Goal: Browse casually: Explore the website without a specific task or goal

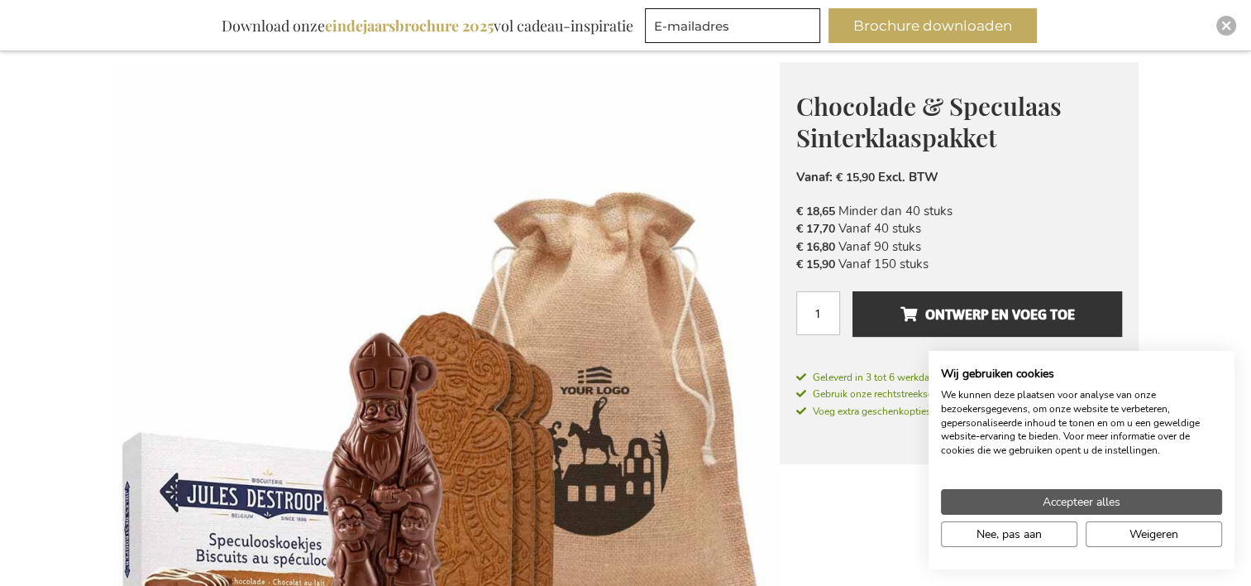
scroll to position [248, 0]
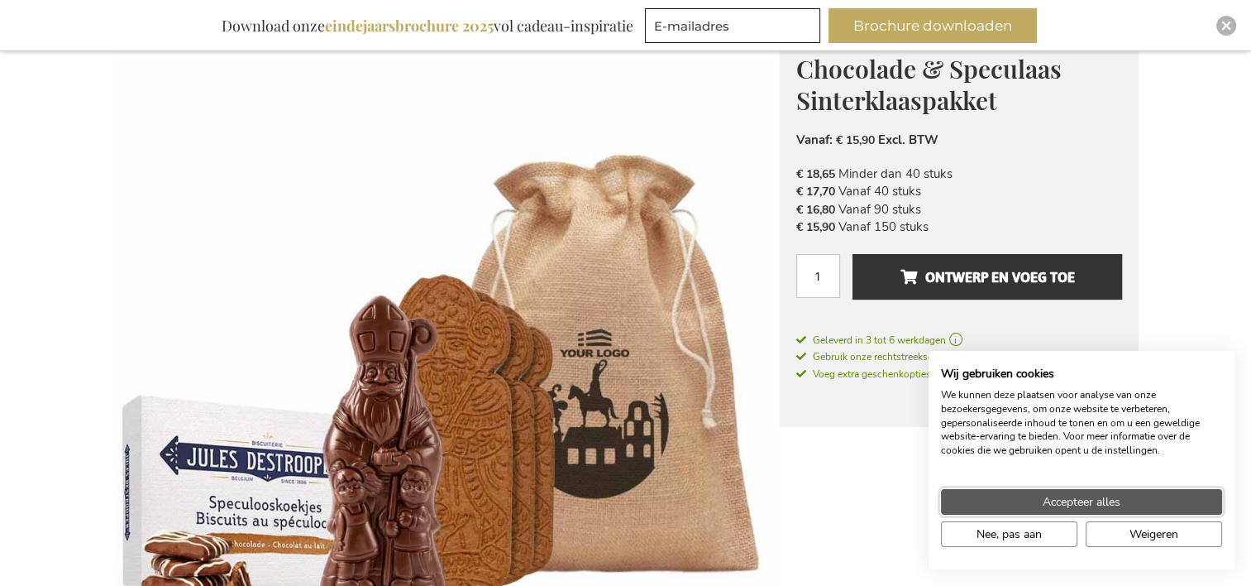
click at [1101, 503] on span "Accepteer alles" at bounding box center [1082, 501] width 78 height 17
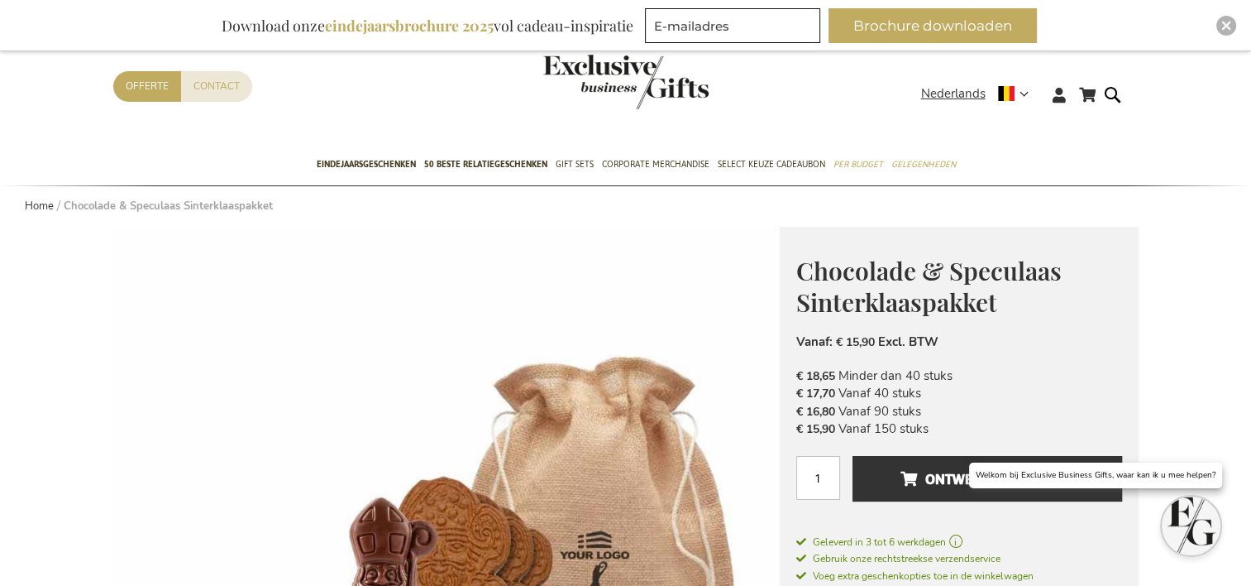
scroll to position [0, 0]
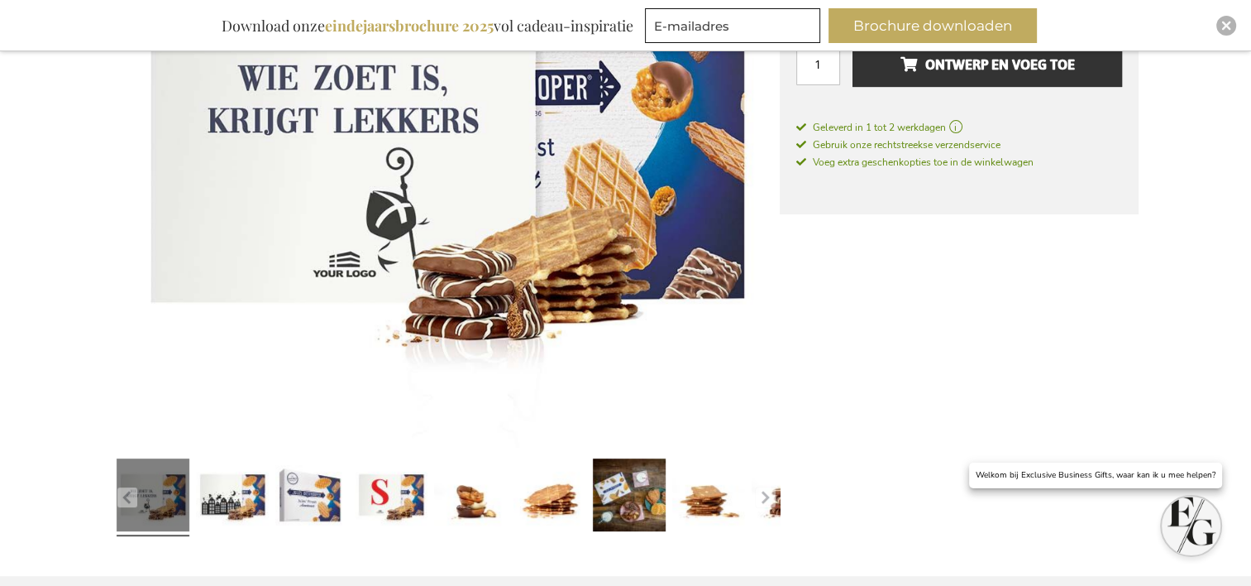
scroll to position [464, 0]
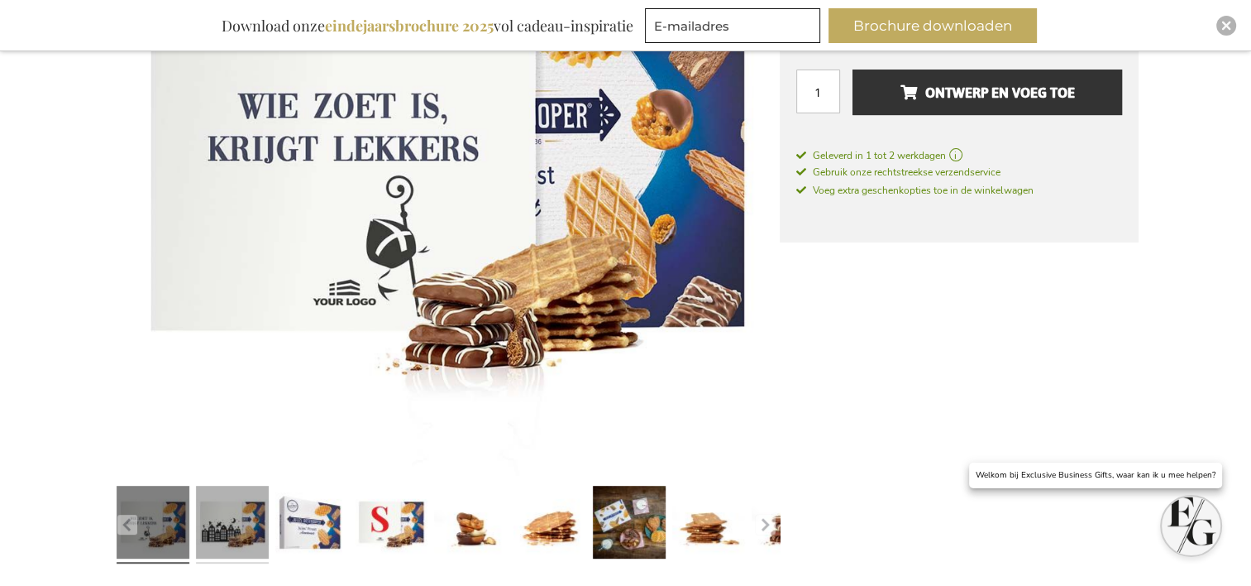
click at [239, 524] on link at bounding box center [232, 525] width 73 height 91
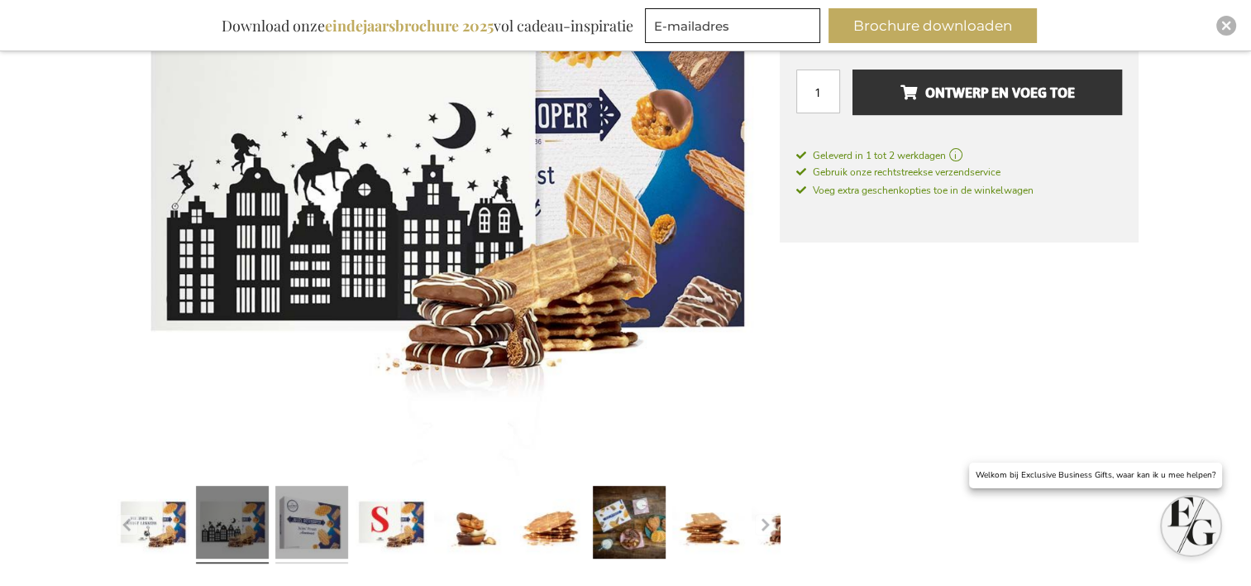
click at [329, 509] on link at bounding box center [311, 525] width 73 height 91
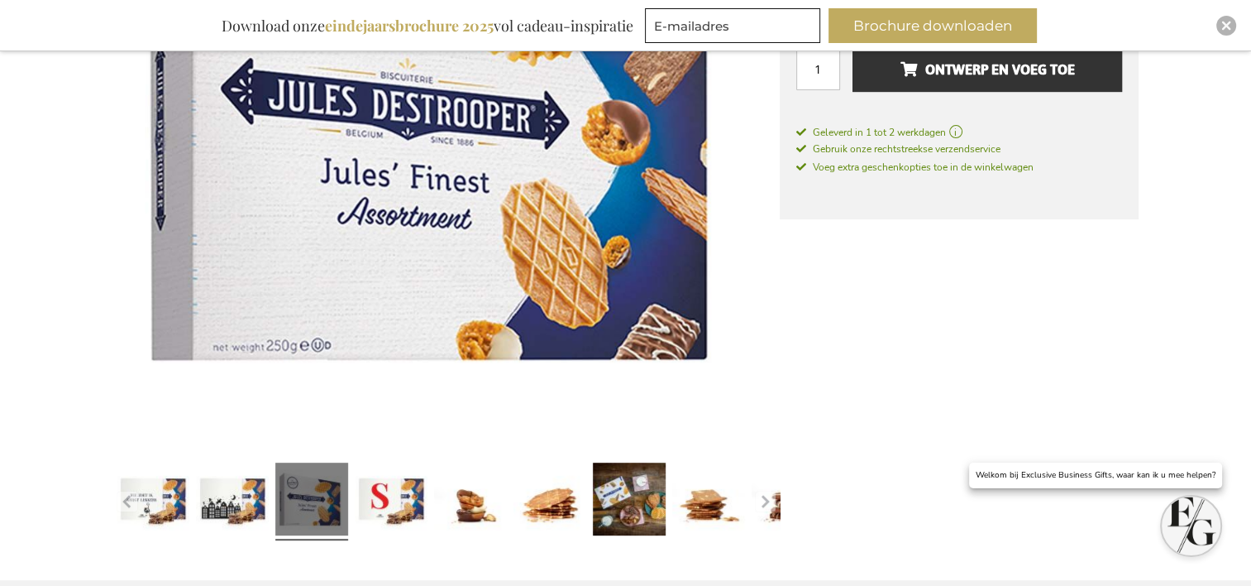
scroll to position [547, 0]
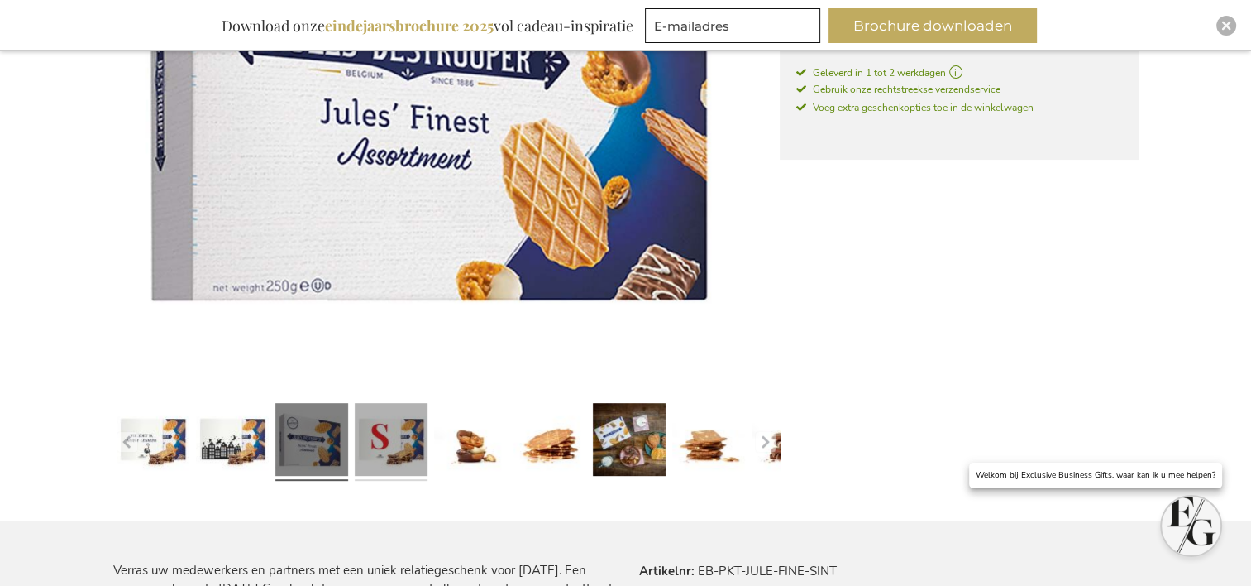
click at [396, 448] on link at bounding box center [391, 442] width 73 height 91
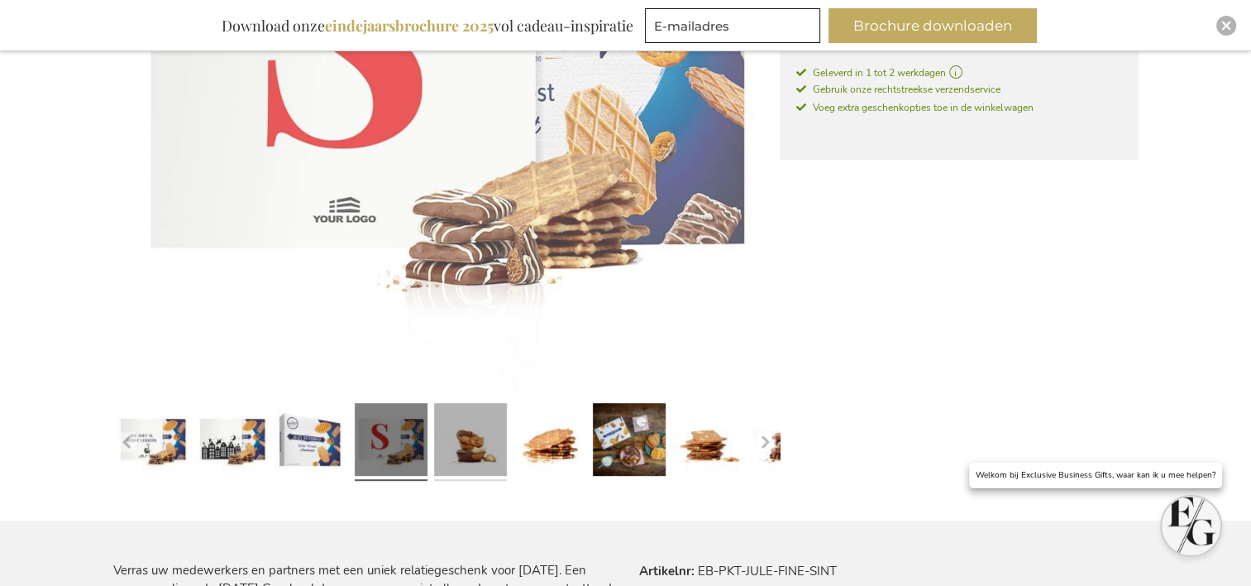
drag, startPoint x: 483, startPoint y: 451, endPoint x: 492, endPoint y: 452, distance: 9.1
click at [484, 452] on link at bounding box center [470, 442] width 73 height 91
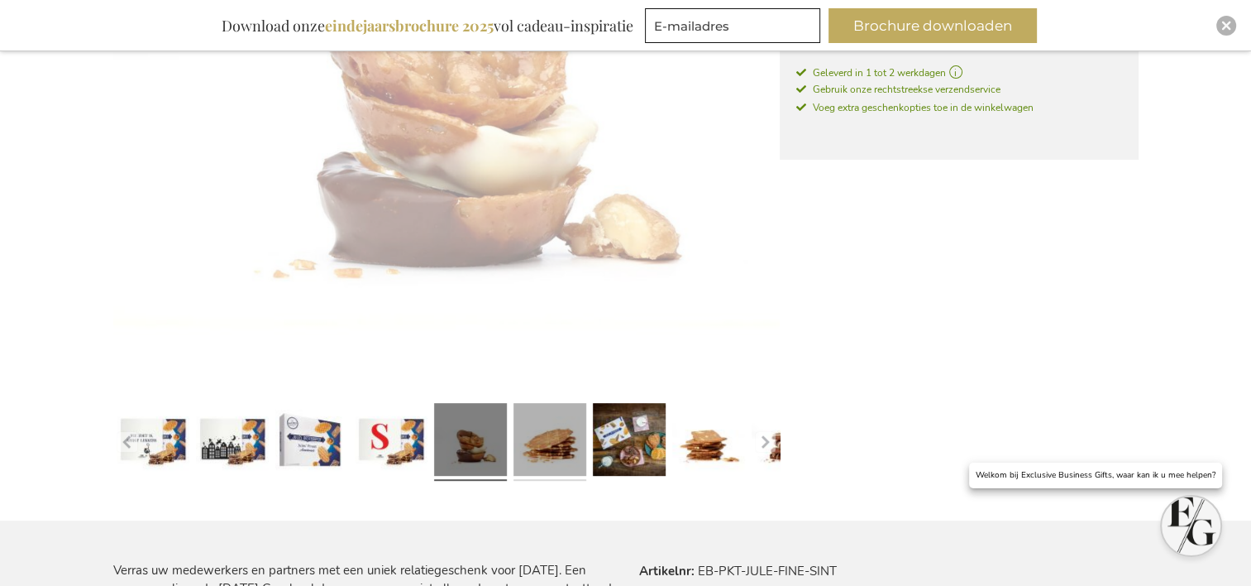
drag, startPoint x: 536, startPoint y: 452, endPoint x: 552, endPoint y: 450, distance: 16.7
click at [539, 452] on link at bounding box center [550, 442] width 73 height 91
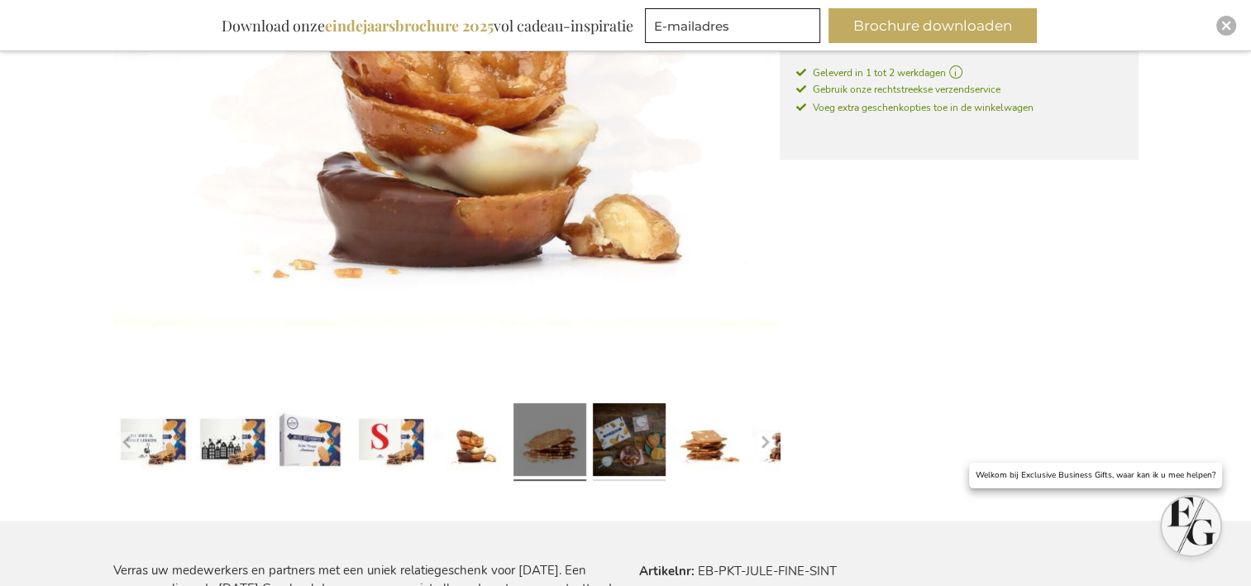
click at [609, 451] on link at bounding box center [629, 442] width 73 height 91
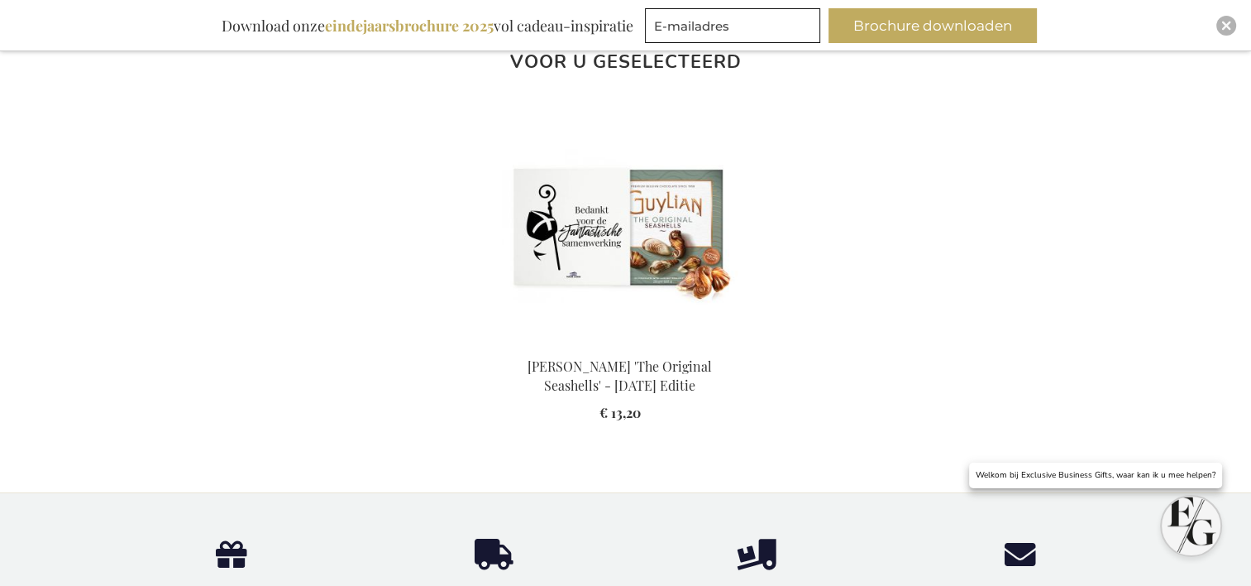
scroll to position [1374, 0]
